Goal: Task Accomplishment & Management: Manage account settings

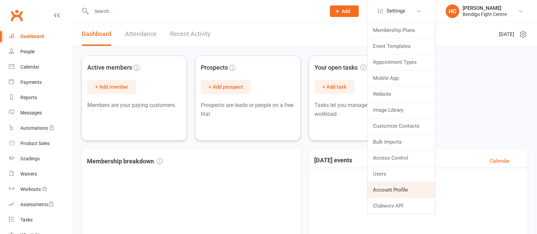
click at [390, 190] on link "Account Profile" at bounding box center [401, 190] width 68 height 16
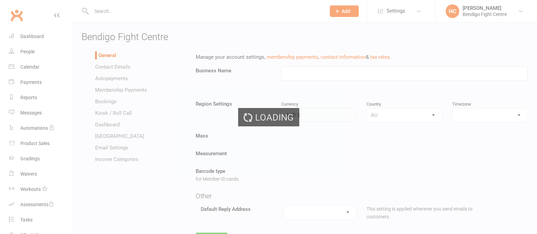
type input "Bendigo Fight Centre"
select select "[GEOGRAPHIC_DATA]/[GEOGRAPHIC_DATA]"
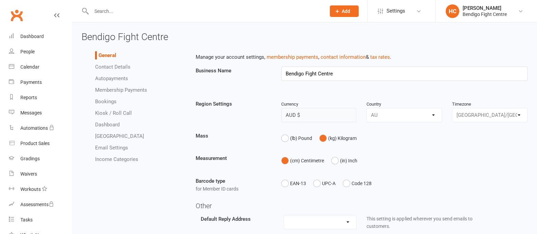
click at [111, 80] on link "Autopayments" at bounding box center [111, 78] width 33 height 6
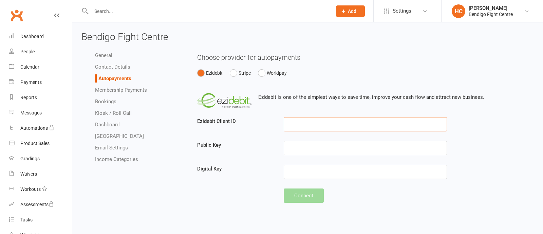
click at [297, 127] on input "text" at bounding box center [365, 124] width 163 height 14
paste input "101-115-200"
type input "101-115-200"
click at [302, 147] on input "text" at bounding box center [365, 148] width 163 height 14
paste input "6E0CEE58-2210-4941-1A5B-EFA998C5593F"
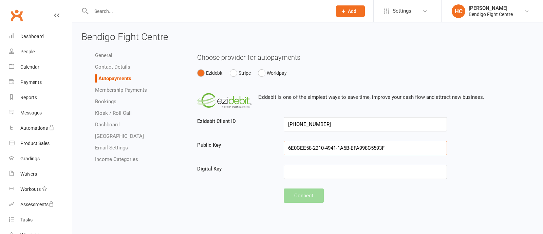
type input "6E0CEE58-2210-4941-1A5B-EFA998C5593F"
click at [304, 172] on input "text" at bounding box center [365, 172] width 163 height 14
paste input "66E7D4D5-C456-4ABC-DC47-DCEC76117140"
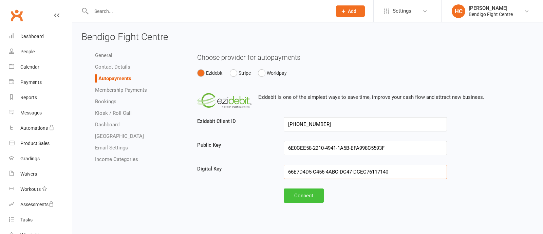
type input "66E7D4D5-C456-4ABC-DC47-DCEC76117140"
click at [308, 198] on button "Connect" at bounding box center [304, 195] width 40 height 14
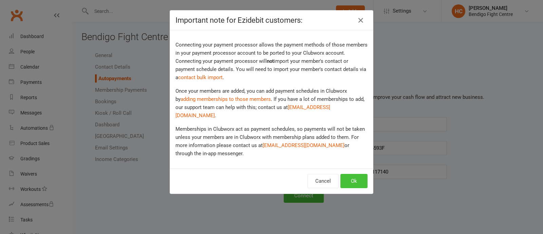
click at [357, 176] on button "Ok" at bounding box center [354, 181] width 27 height 14
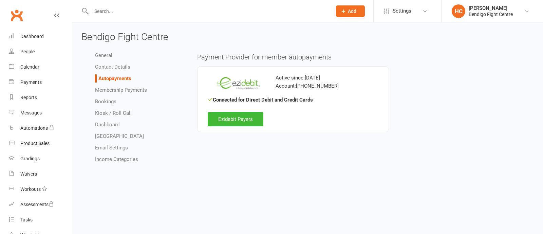
click at [120, 36] on span "Bendigo Fight Centre" at bounding box center [124, 36] width 87 height 11
copy span "Bendigo Fight Centre"
click at [476, 15] on div "Bendigo Fight Centre" at bounding box center [491, 14] width 44 height 6
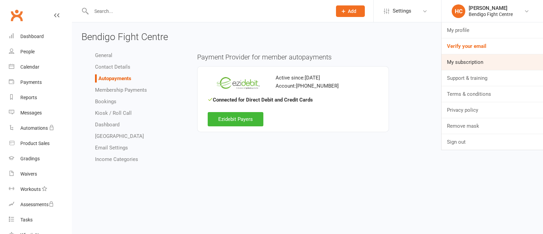
click at [473, 57] on link "My subscription" at bounding box center [493, 62] width 102 height 16
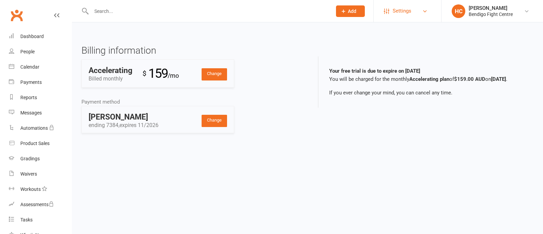
click at [407, 12] on span "Settings" at bounding box center [402, 10] width 19 height 15
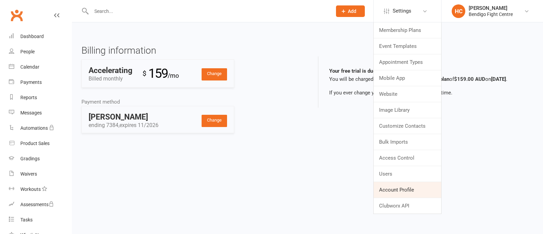
click at [413, 188] on link "Account Profile" at bounding box center [408, 190] width 68 height 16
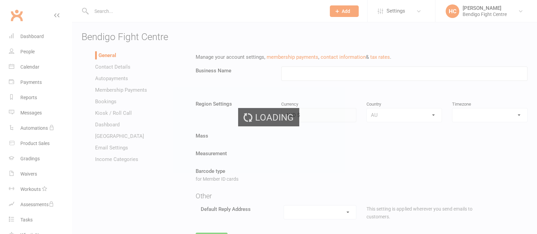
type input "Bendigo Fight Centre"
select select "[GEOGRAPHIC_DATA]/[GEOGRAPHIC_DATA]"
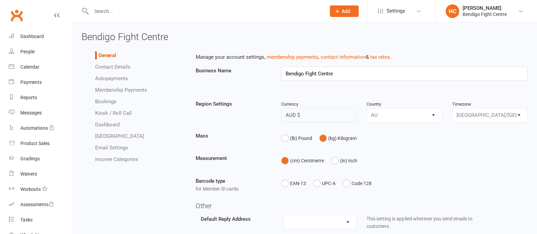
click at [111, 64] on link "Contact Details" at bounding box center [112, 67] width 35 height 6
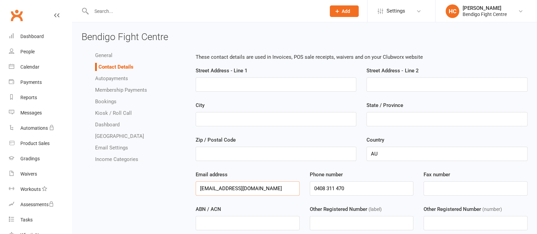
click at [223, 188] on input "[EMAIL_ADDRESS][DOMAIN_NAME]" at bounding box center [248, 188] width 104 height 14
click at [477, 10] on div "[PERSON_NAME]" at bounding box center [484, 8] width 44 height 6
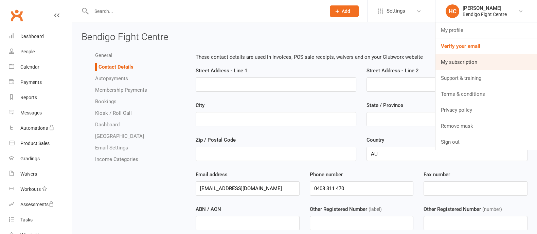
click at [461, 61] on link "My subscription" at bounding box center [486, 62] width 102 height 16
